Goal: Transaction & Acquisition: Purchase product/service

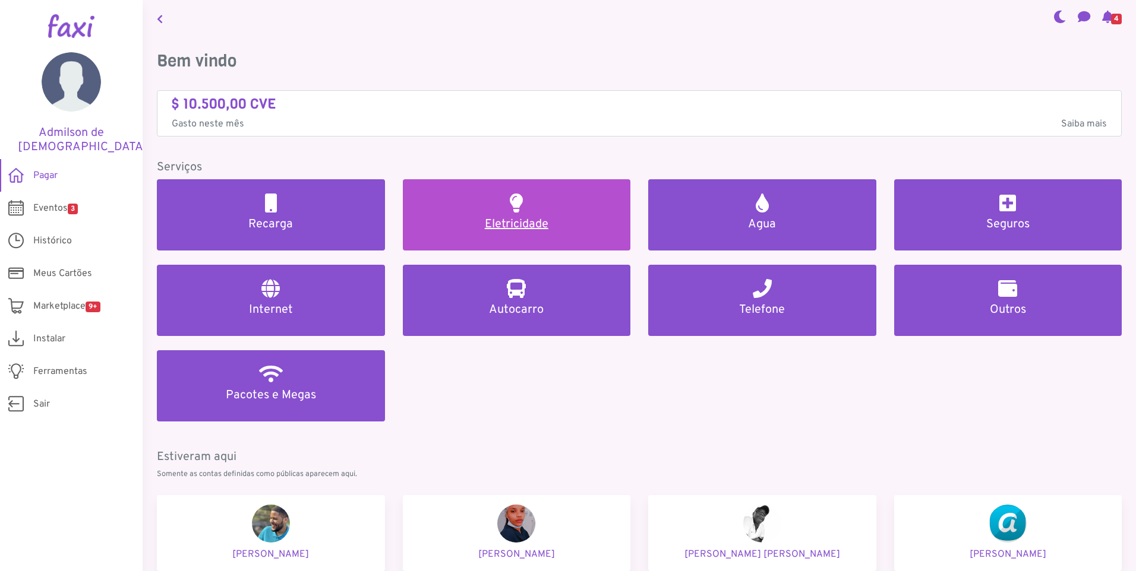
click at [524, 224] on h5 "Eletricidade" at bounding box center [517, 224] width 200 height 14
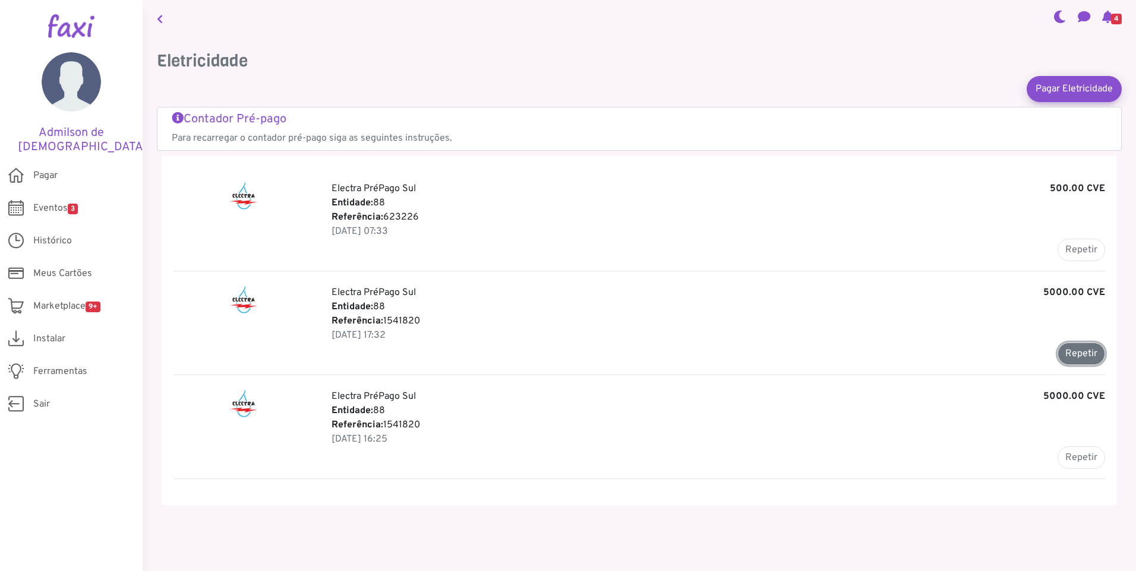
click at [1066, 358] on button "Repetir" at bounding box center [1081, 354] width 48 height 23
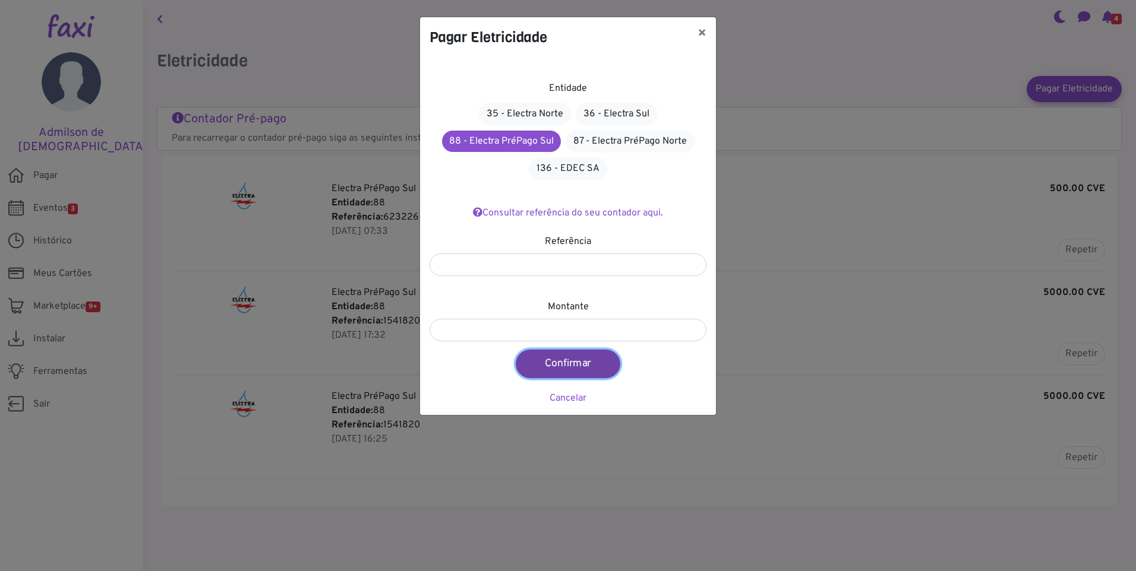
click at [574, 364] on button "Confirmar" at bounding box center [568, 364] width 105 height 29
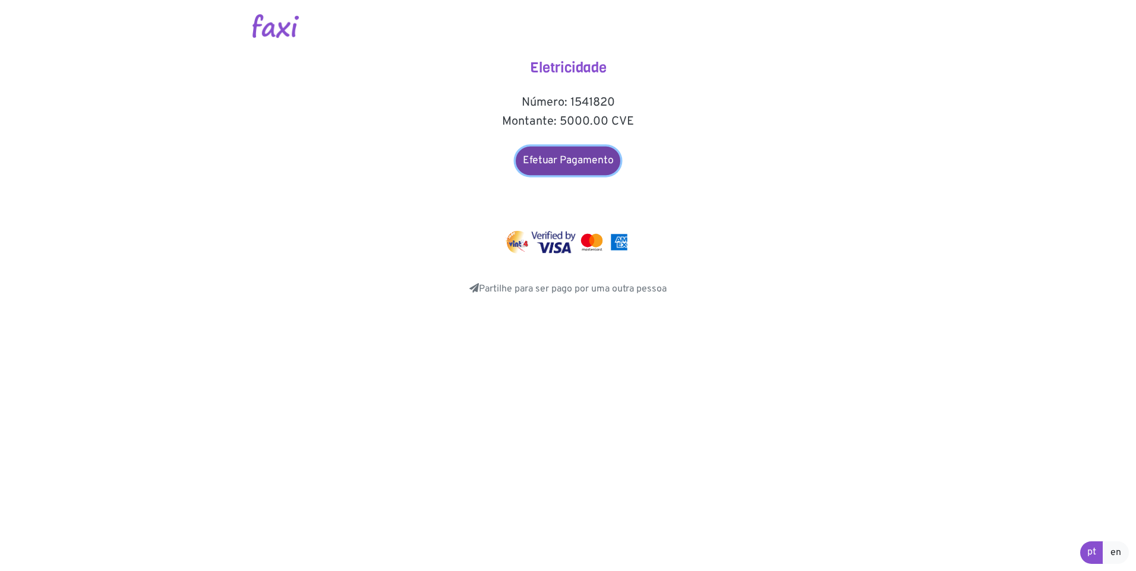
click at [555, 162] on link "Efetuar Pagamento" at bounding box center [568, 161] width 105 height 29
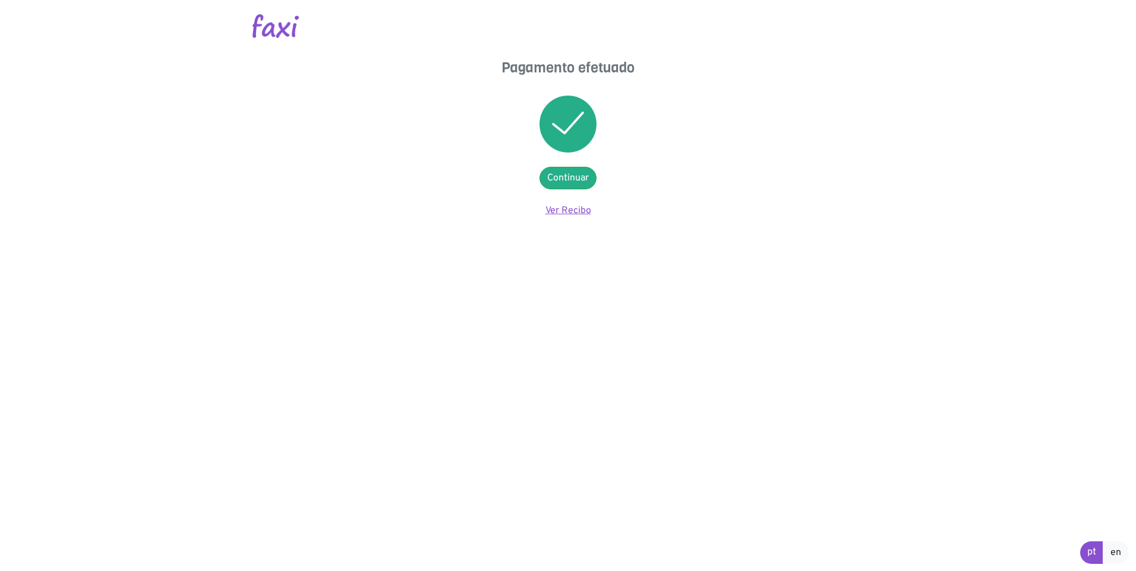
click at [573, 210] on link "Ver Recibo" at bounding box center [568, 211] width 46 height 12
